Goal: Task Accomplishment & Management: Manage account settings

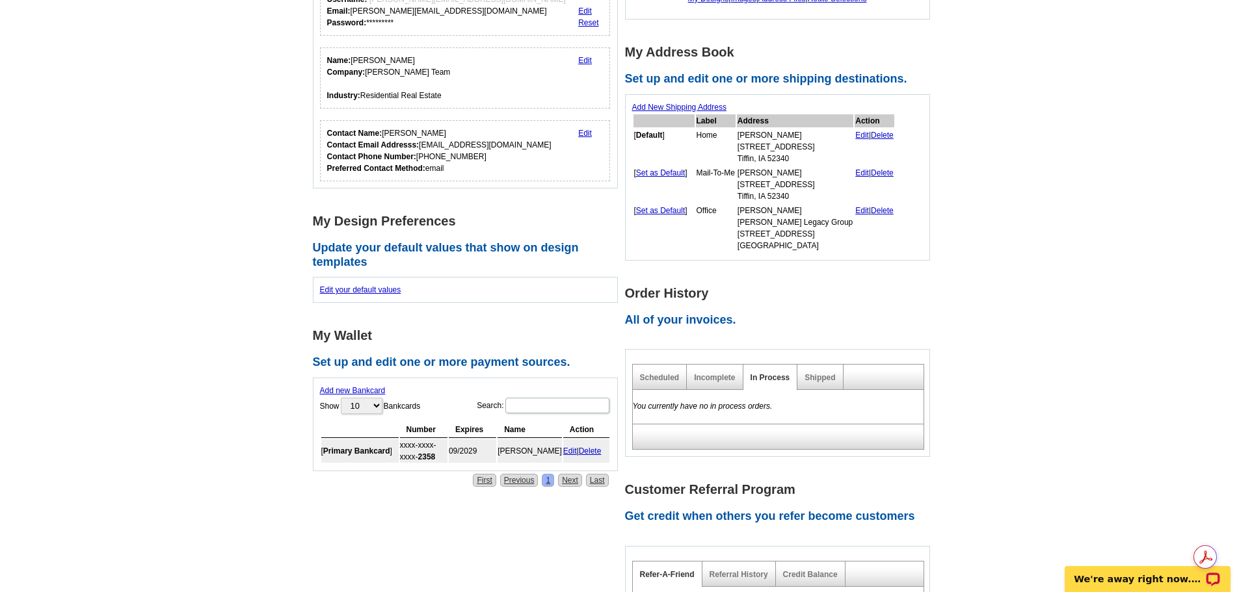
scroll to position [195, 0]
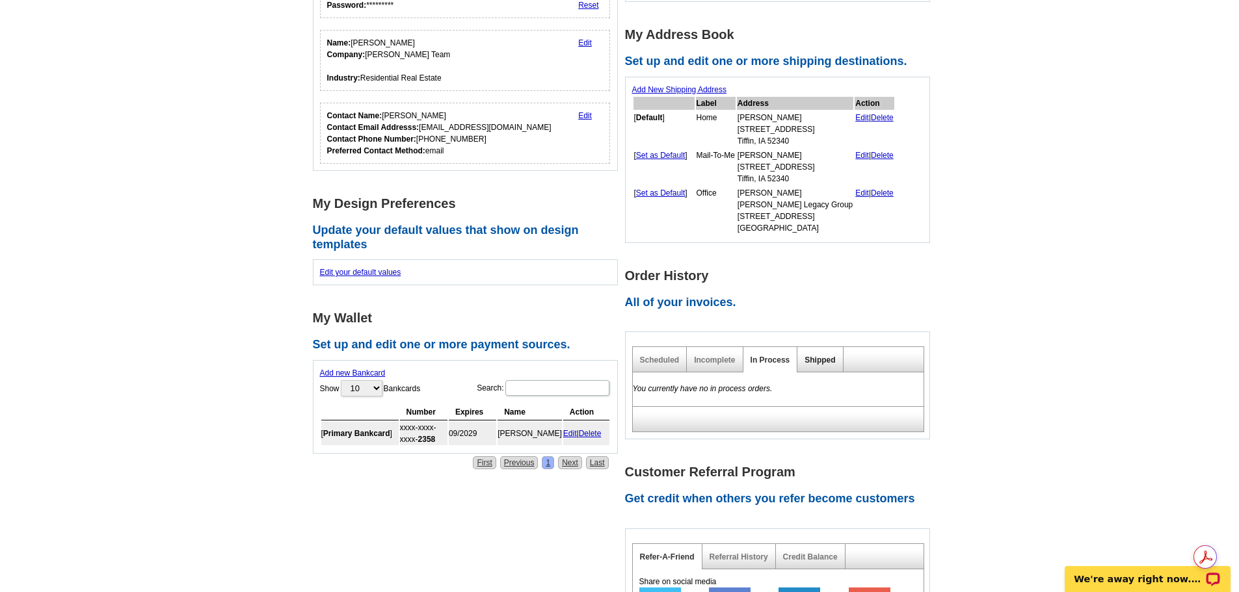
click at [824, 363] on link "Shipped" at bounding box center [819, 360] width 31 height 9
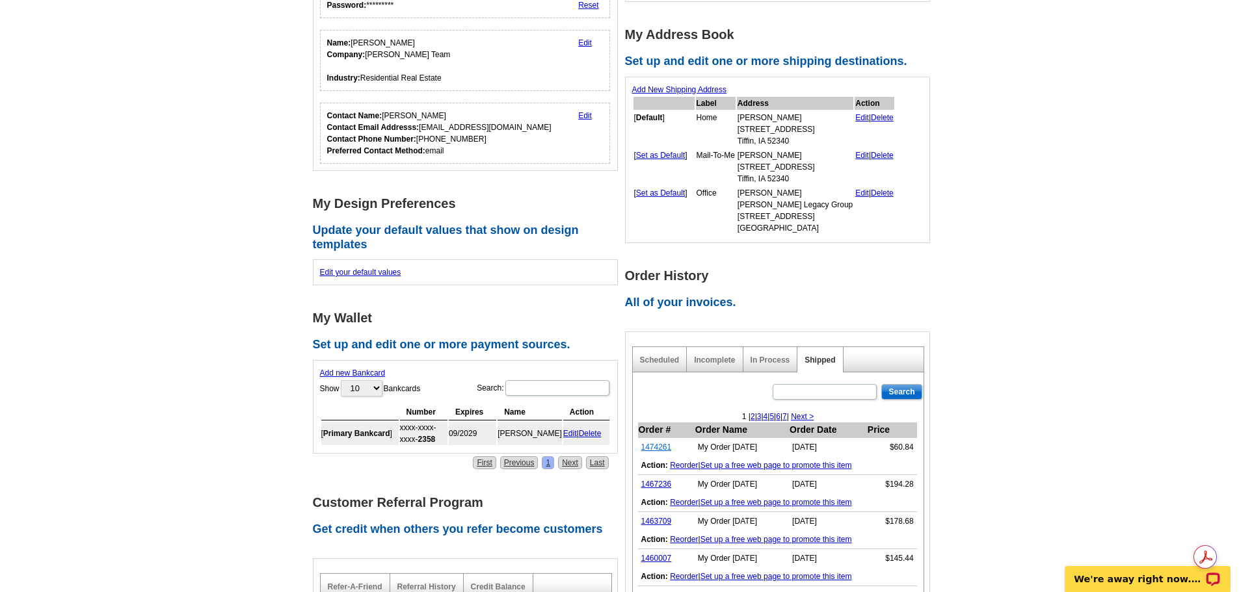
click at [664, 447] on link "1474261" at bounding box center [656, 447] width 31 height 9
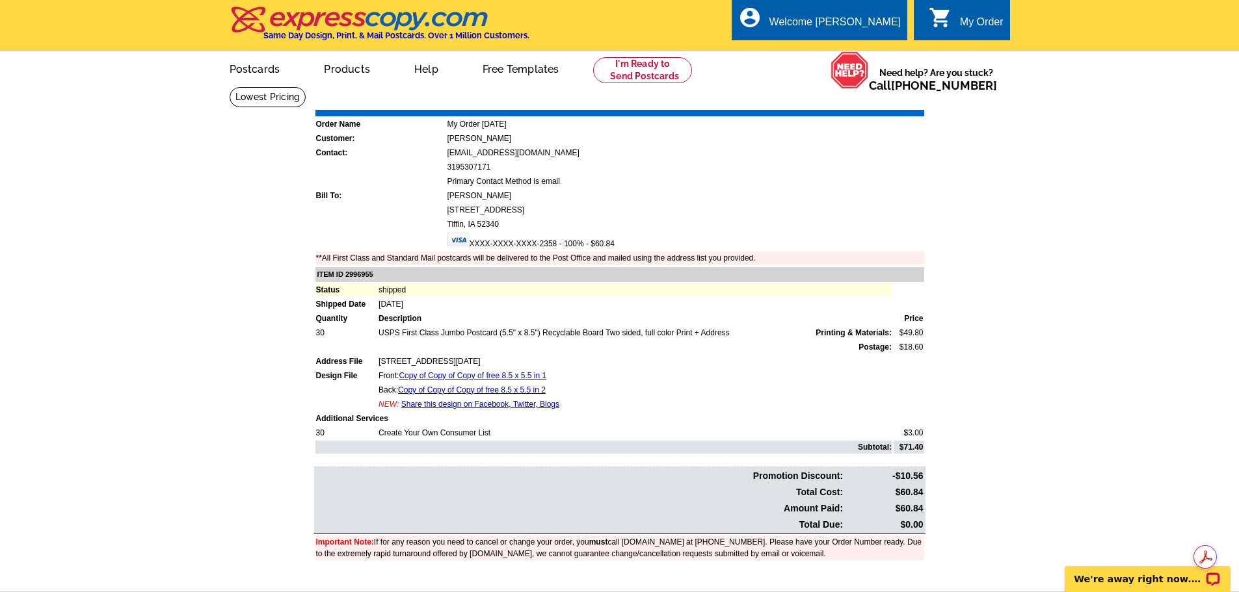
click at [511, 406] on link "Share this design on Facebook, Twitter, Blogs" at bounding box center [480, 404] width 158 height 9
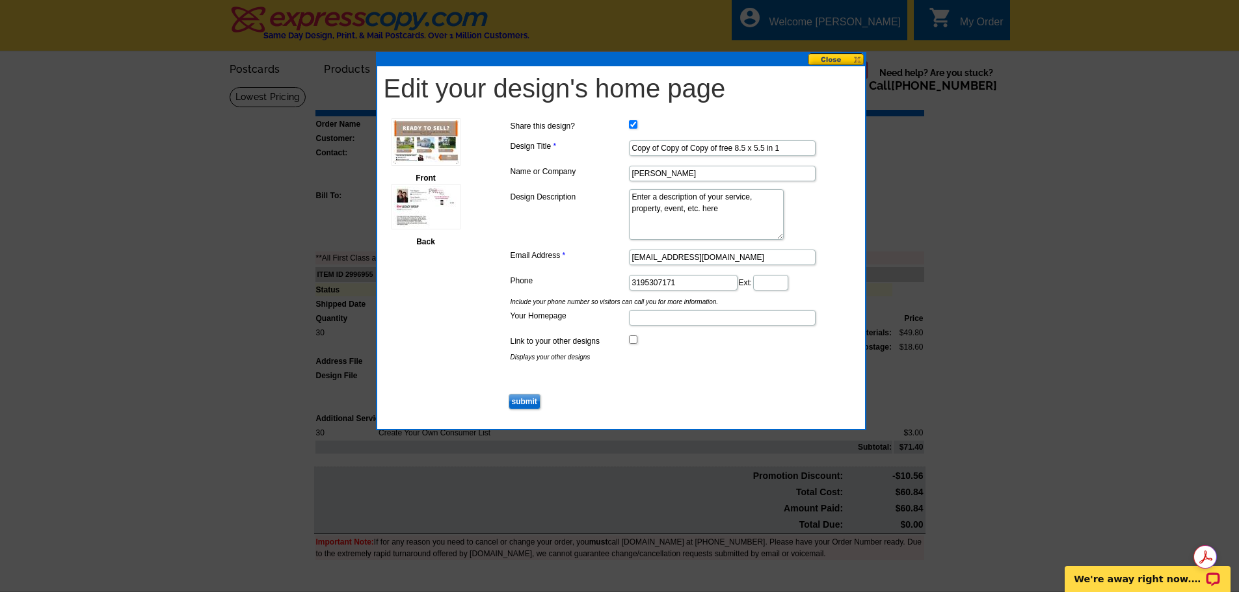
click at [835, 61] on button at bounding box center [836, 59] width 57 height 12
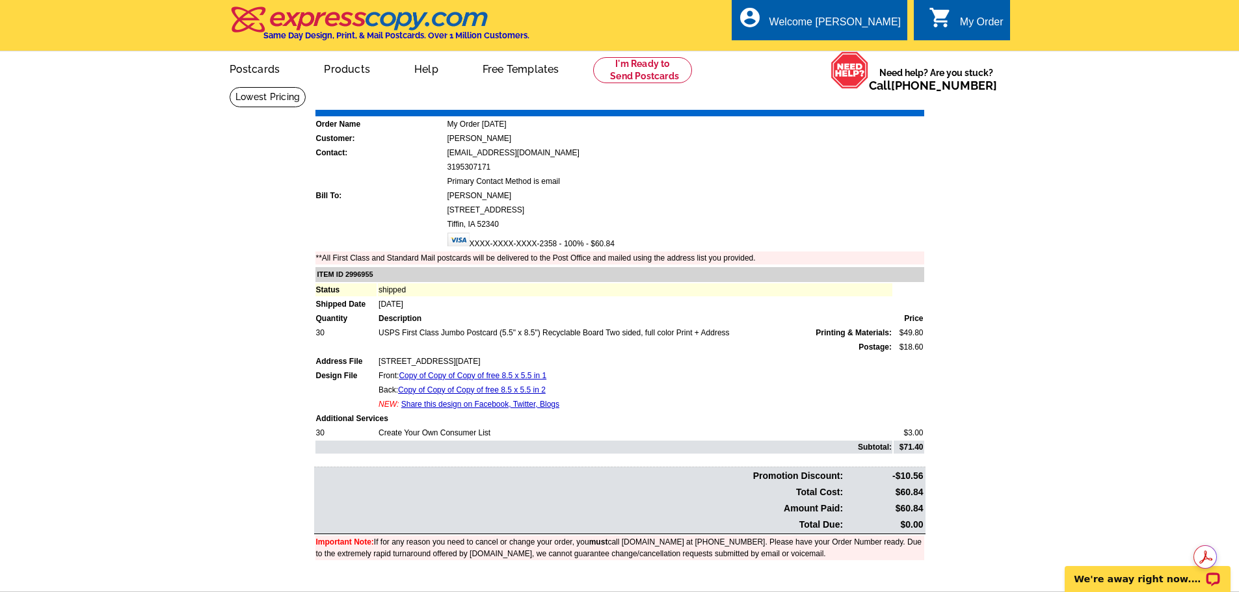
click at [887, 98] on link "Print Invoice" at bounding box center [891, 100] width 68 height 11
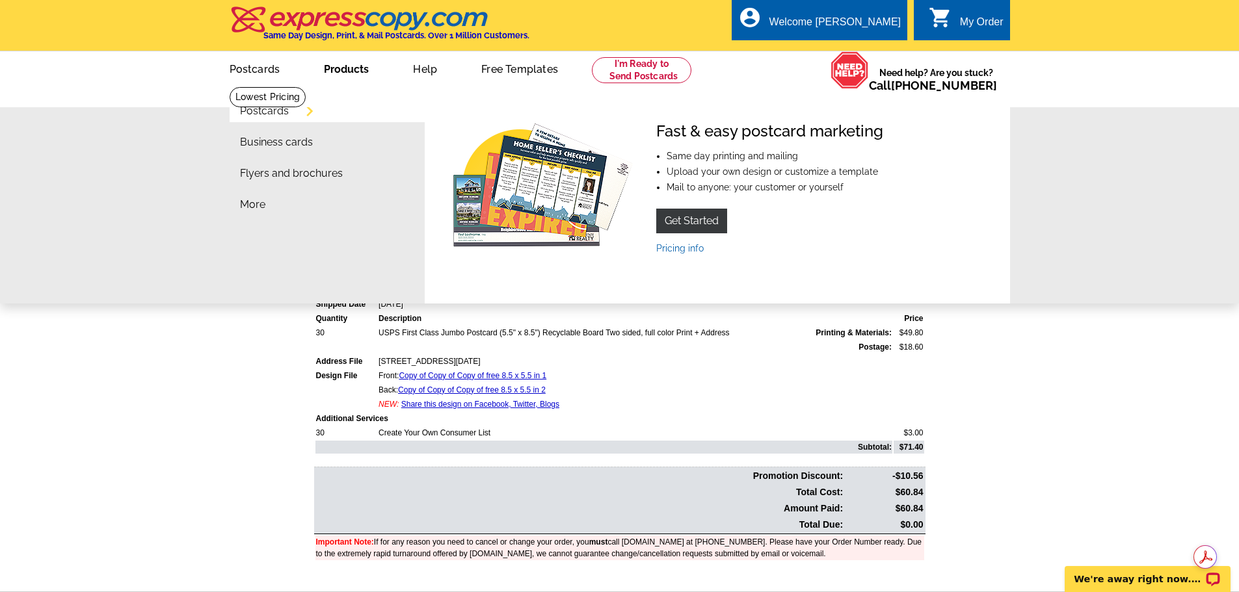
click at [332, 73] on link "Products" at bounding box center [346, 68] width 86 height 31
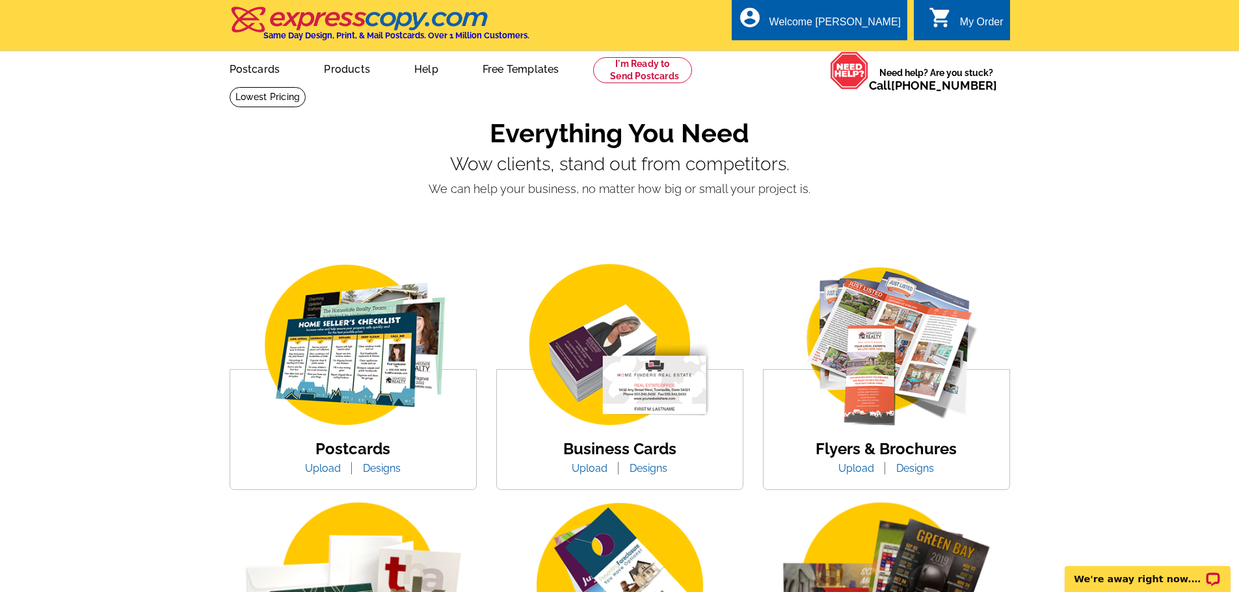
click at [964, 27] on div "My Order" at bounding box center [982, 25] width 44 height 18
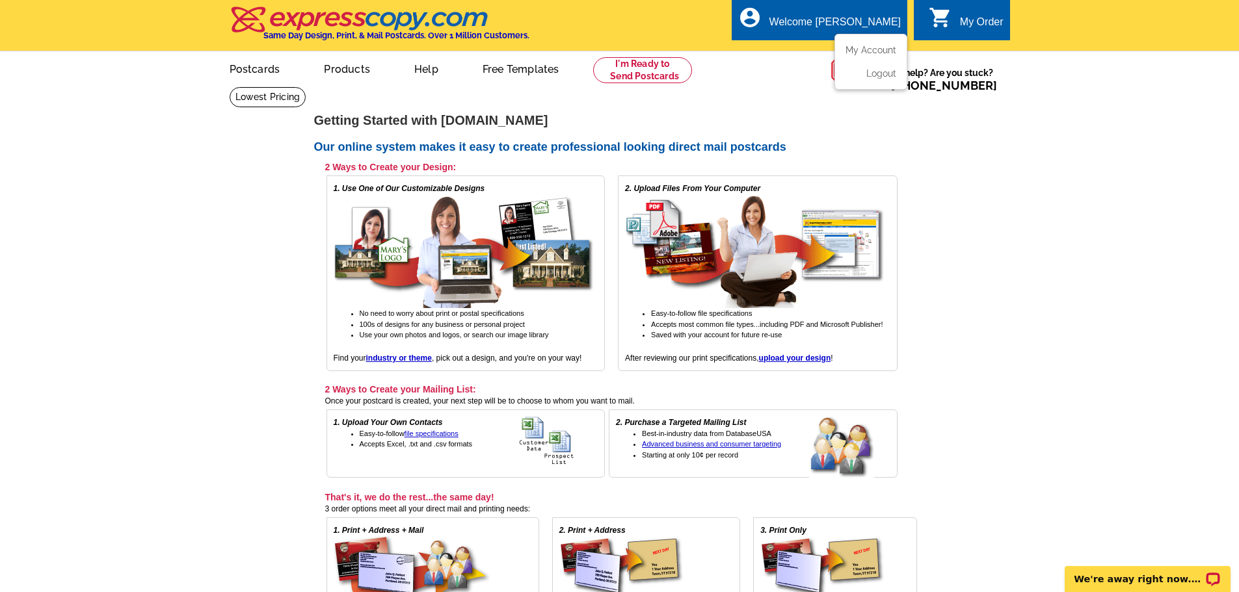
click at [872, 23] on div "Welcome [PERSON_NAME]" at bounding box center [834, 25] width 131 height 18
click at [872, 47] on link "My Account" at bounding box center [868, 50] width 56 height 12
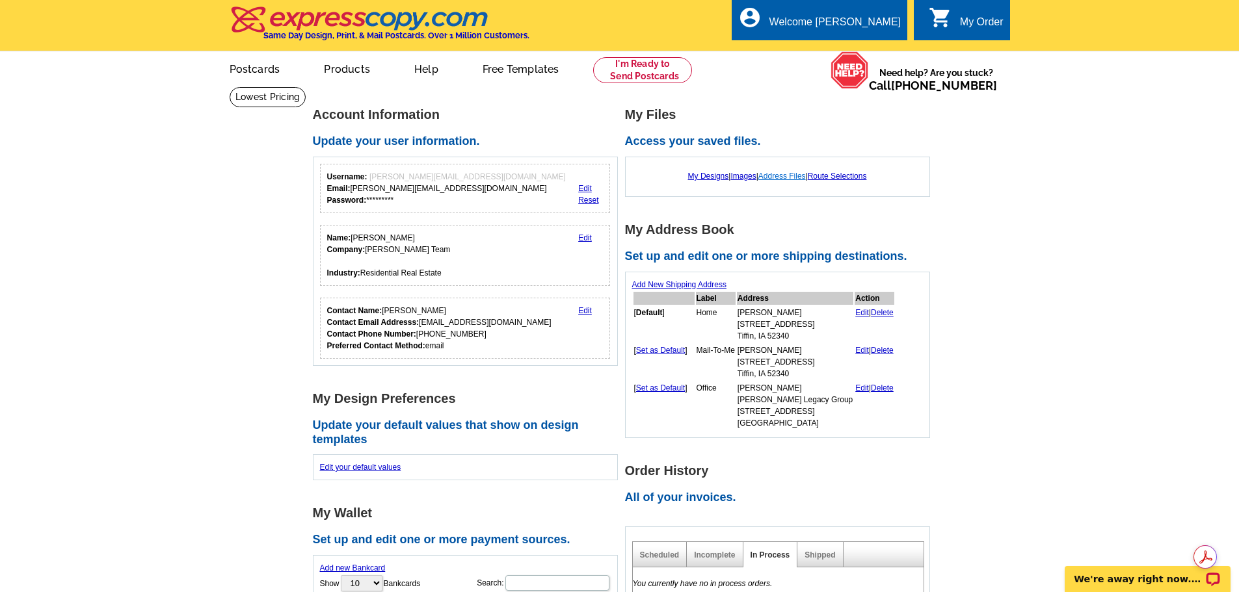
click at [789, 176] on link "Address Files" at bounding box center [781, 176] width 47 height 9
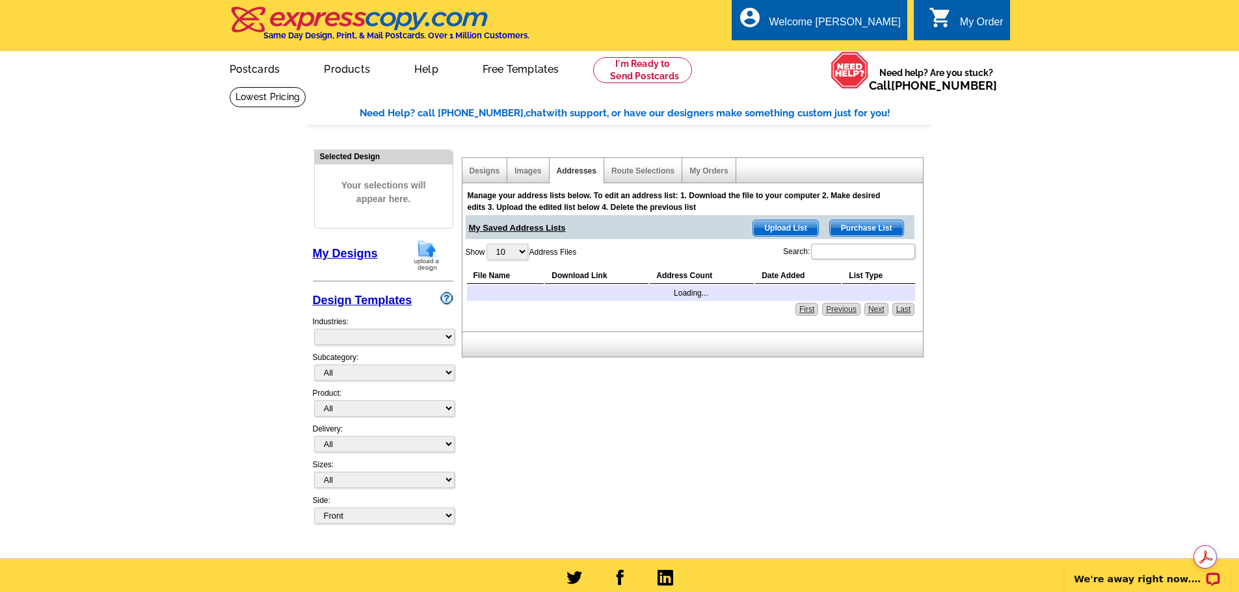
select select "785"
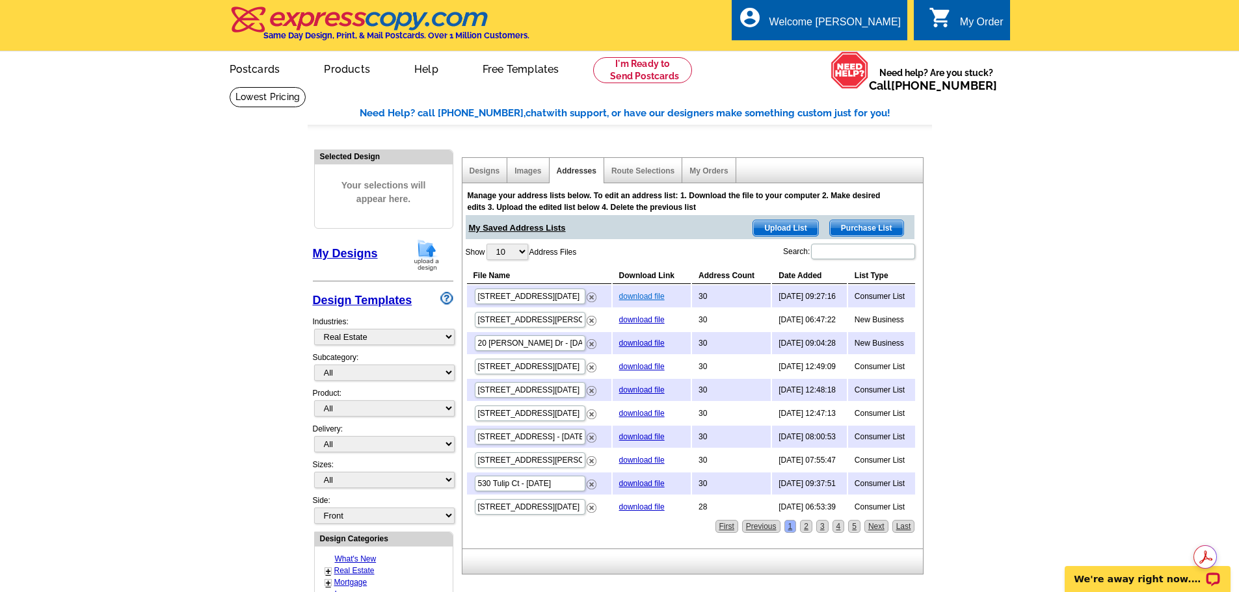
click at [632, 296] on link "download file" at bounding box center [642, 296] width 46 height 9
click at [896, 23] on div "Welcome [PERSON_NAME]" at bounding box center [834, 25] width 131 height 18
click at [883, 70] on link "Logout" at bounding box center [879, 74] width 33 height 12
